Goal: Task Accomplishment & Management: Manage account settings

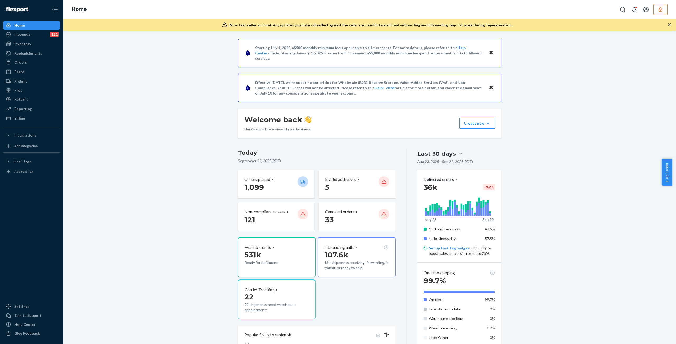
click at [660, 4] on div "Home" at bounding box center [369, 9] width 612 height 19
click at [659, 6] on button "button" at bounding box center [660, 9] width 14 height 11
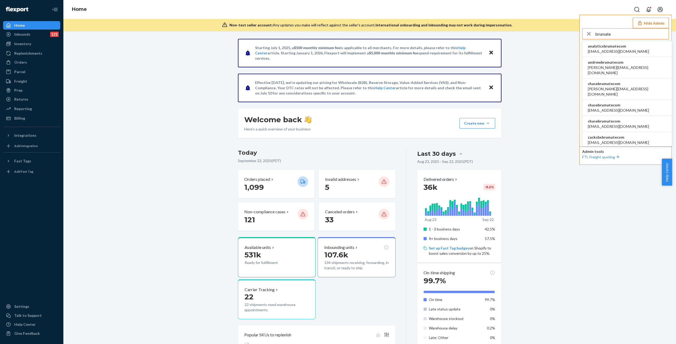
type input "brumate"
click at [625, 46] on span "analyticsbrumatecom" at bounding box center [618, 46] width 61 height 5
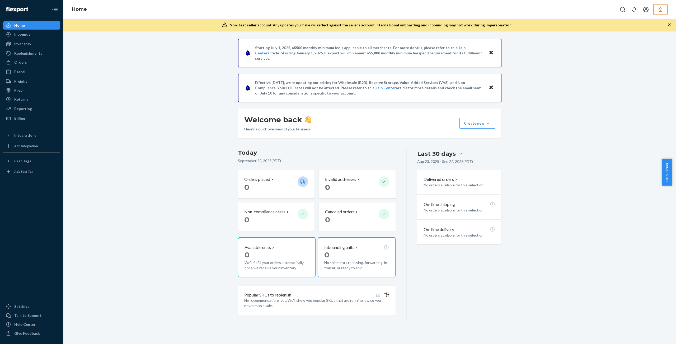
click at [660, 11] on icon "button" at bounding box center [659, 9] width 3 height 4
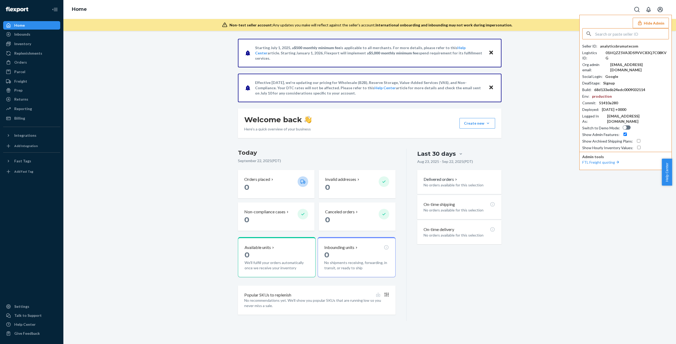
click at [638, 46] on div "Seller ID : analyticsbrumatecom" at bounding box center [625, 46] width 87 height 5
click at [625, 46] on div "analyticsbrumatecom" at bounding box center [619, 46] width 38 height 5
click at [638, 35] on input "text" at bounding box center [631, 34] width 73 height 11
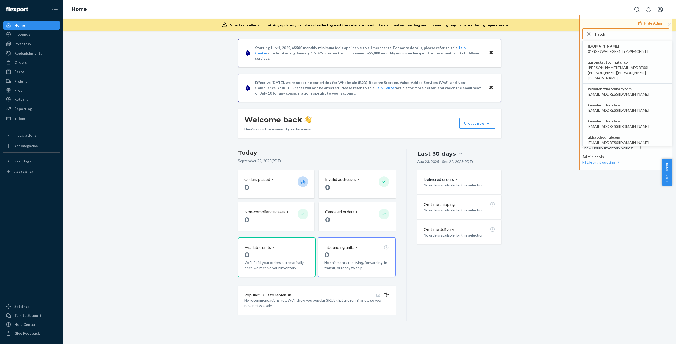
click at [560, 15] on div "Home Hide Admin hatch hatchsleep.myshopify.com 01GXZJWH8FGFX1T9Z79E4CHN1T aaron…" at bounding box center [369, 9] width 612 height 19
click at [528, 97] on div "Starting July 1, 2025, a $500 monthly minimum fee is applicable to all merchant…" at bounding box center [369, 180] width 605 height 282
click at [612, 36] on input "hatch" at bounding box center [631, 34] width 73 height 11
paste input "kevinlentzhatchco"
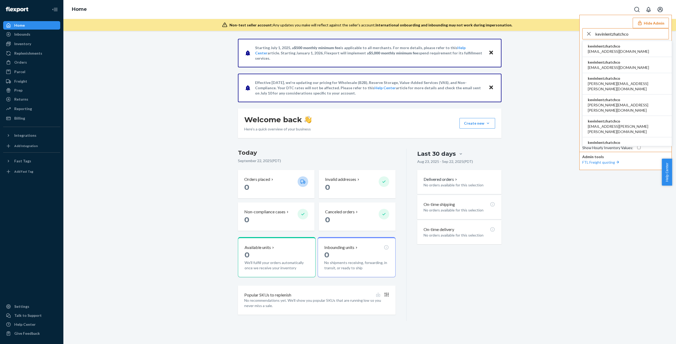
type input "kevinlentzhatchco"
click at [612, 45] on span "kevinlentzhatchco" at bounding box center [618, 46] width 61 height 5
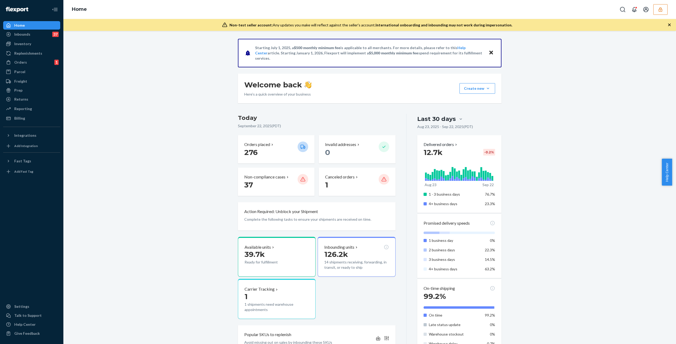
click at [613, 47] on div "Starting July 1, 2025, a $500 monthly minimum fee is applicable to all merchant…" at bounding box center [369, 305] width 605 height 532
click at [661, 12] on icon "button" at bounding box center [659, 9] width 3 height 4
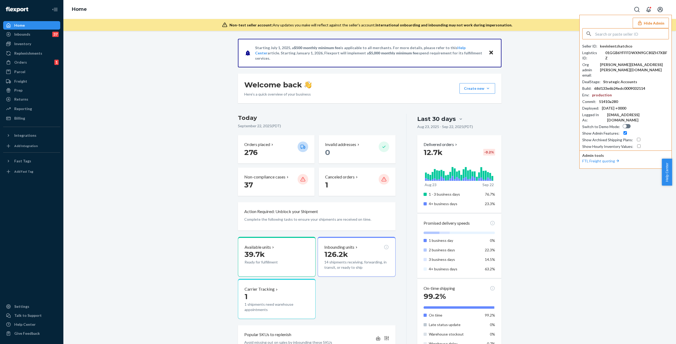
click at [623, 48] on div "kevinlentzhatchco" at bounding box center [616, 46] width 32 height 5
click at [608, 32] on input "text" at bounding box center [631, 34] width 73 height 11
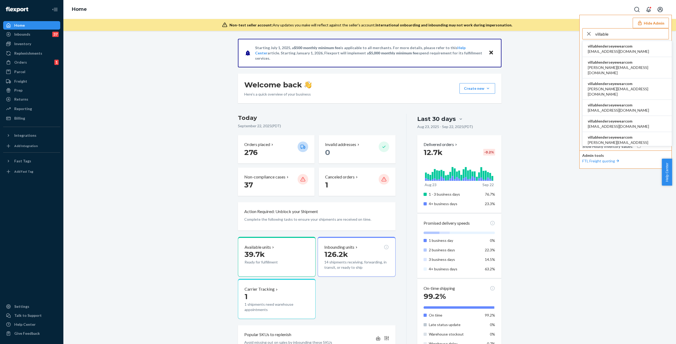
type input "villable"
click at [605, 51] on span "alynna@blenderseyewear.com" at bounding box center [618, 51] width 61 height 5
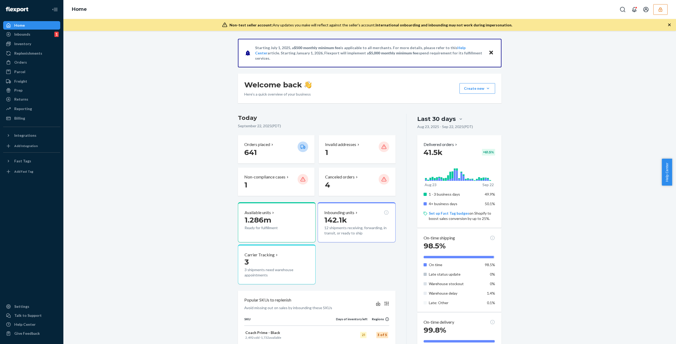
click at [661, 9] on icon "button" at bounding box center [659, 9] width 3 height 4
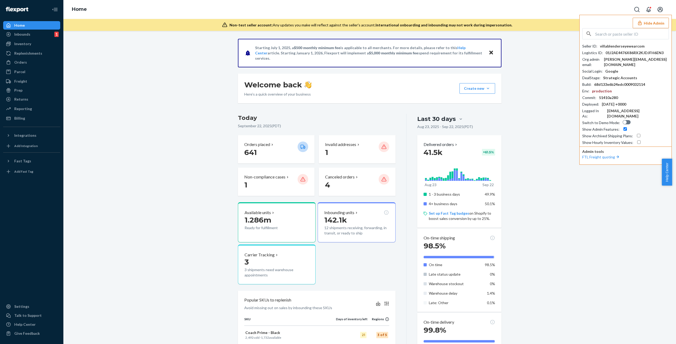
click at [614, 48] on div "villablenderseyewearcom" at bounding box center [622, 46] width 45 height 5
click at [611, 33] on input "text" at bounding box center [631, 34] width 73 height 11
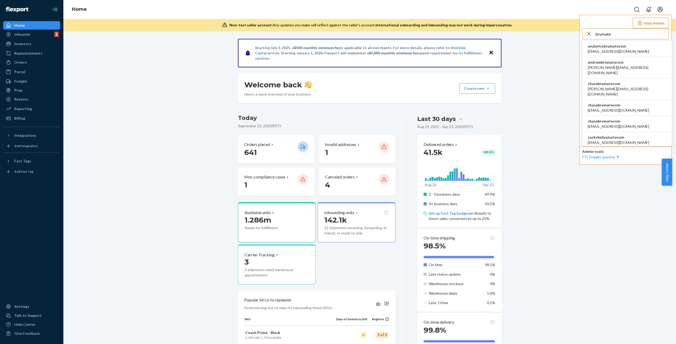
type input "brumate"
click at [615, 108] on span "[EMAIL_ADDRESS][DOMAIN_NAME]" at bounding box center [618, 110] width 61 height 5
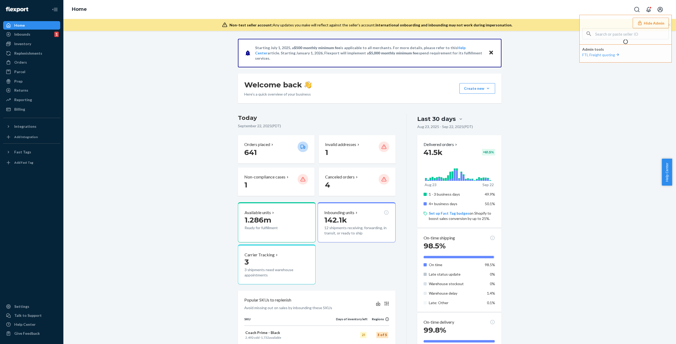
drag, startPoint x: 595, startPoint y: 27, endPoint x: 596, endPoint y: 1, distance: 25.9
click at [596, 1] on div "Home Hide Admin Admin tools FTL Freight quoting" at bounding box center [369, 9] width 612 height 19
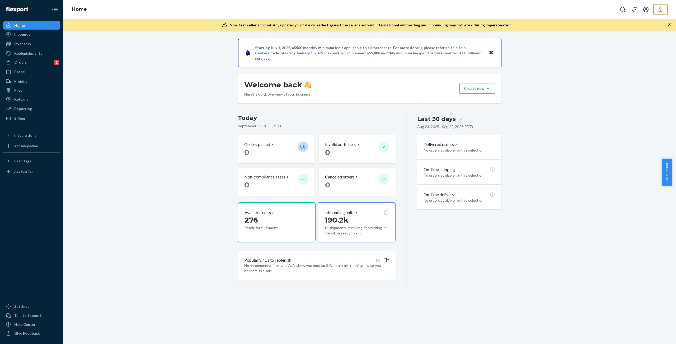
click at [662, 8] on icon "button" at bounding box center [660, 9] width 5 height 5
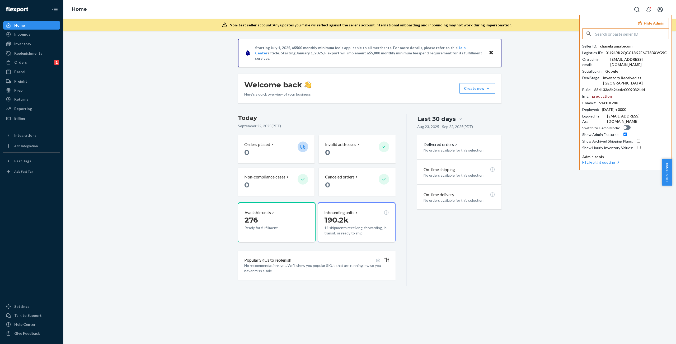
click at [614, 46] on div "chasebrumatecom" at bounding box center [616, 46] width 32 height 5
click at [479, 231] on div "Last 30 days [DATE] - [DATE] ( PDT ) Delivered orders No orders available for t…" at bounding box center [454, 200] width 95 height 172
